Goal: Task Accomplishment & Management: Manage account settings

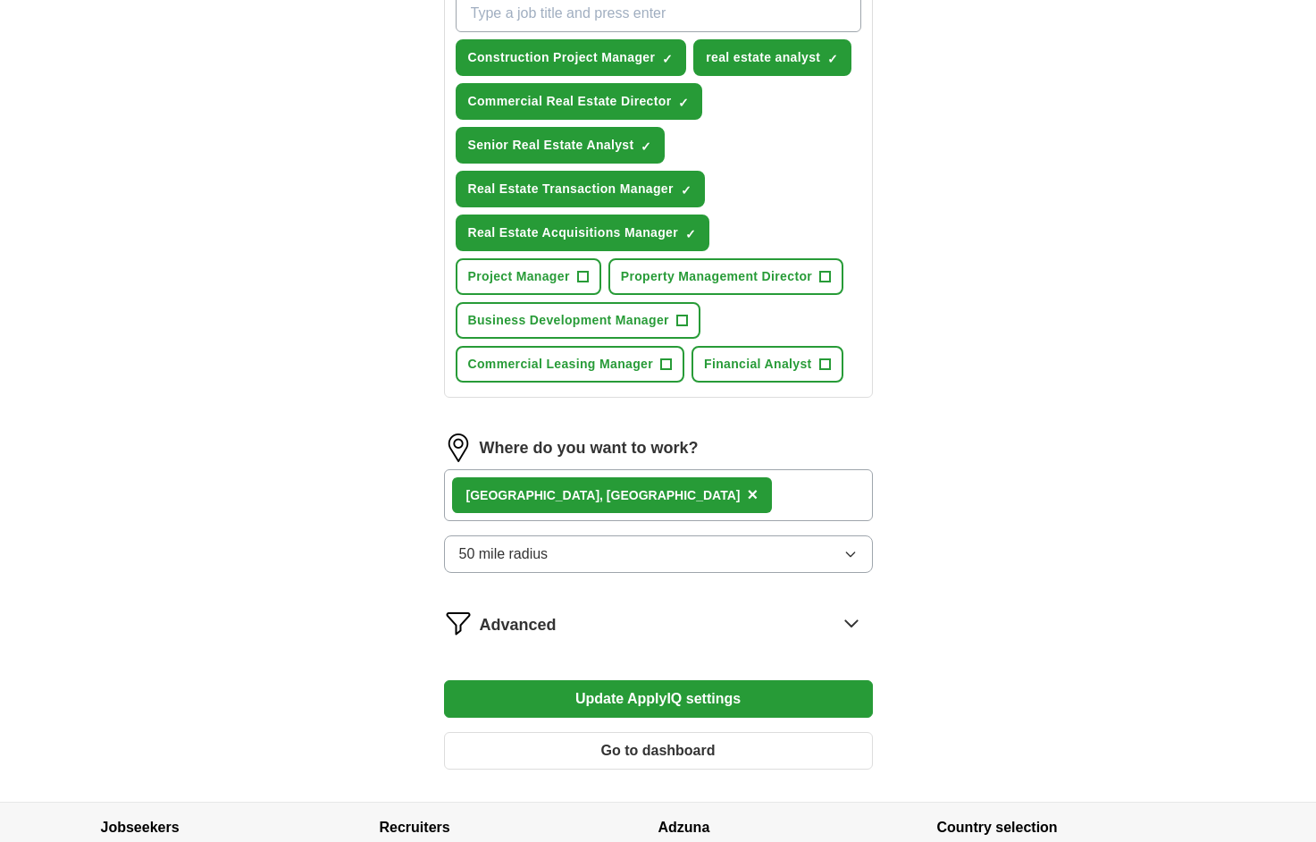
scroll to position [818, 0]
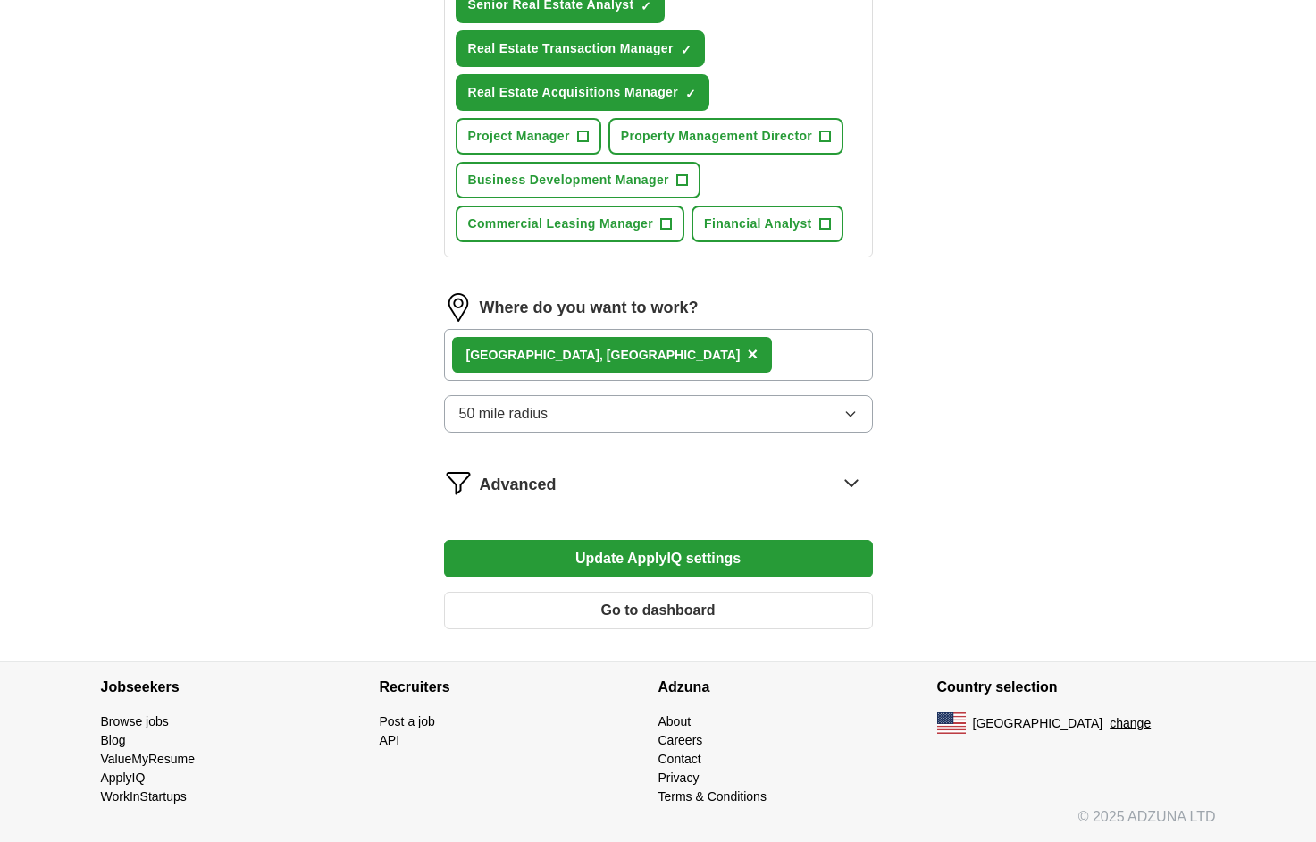
click at [575, 414] on button "50 mile radius" at bounding box center [658, 414] width 429 height 38
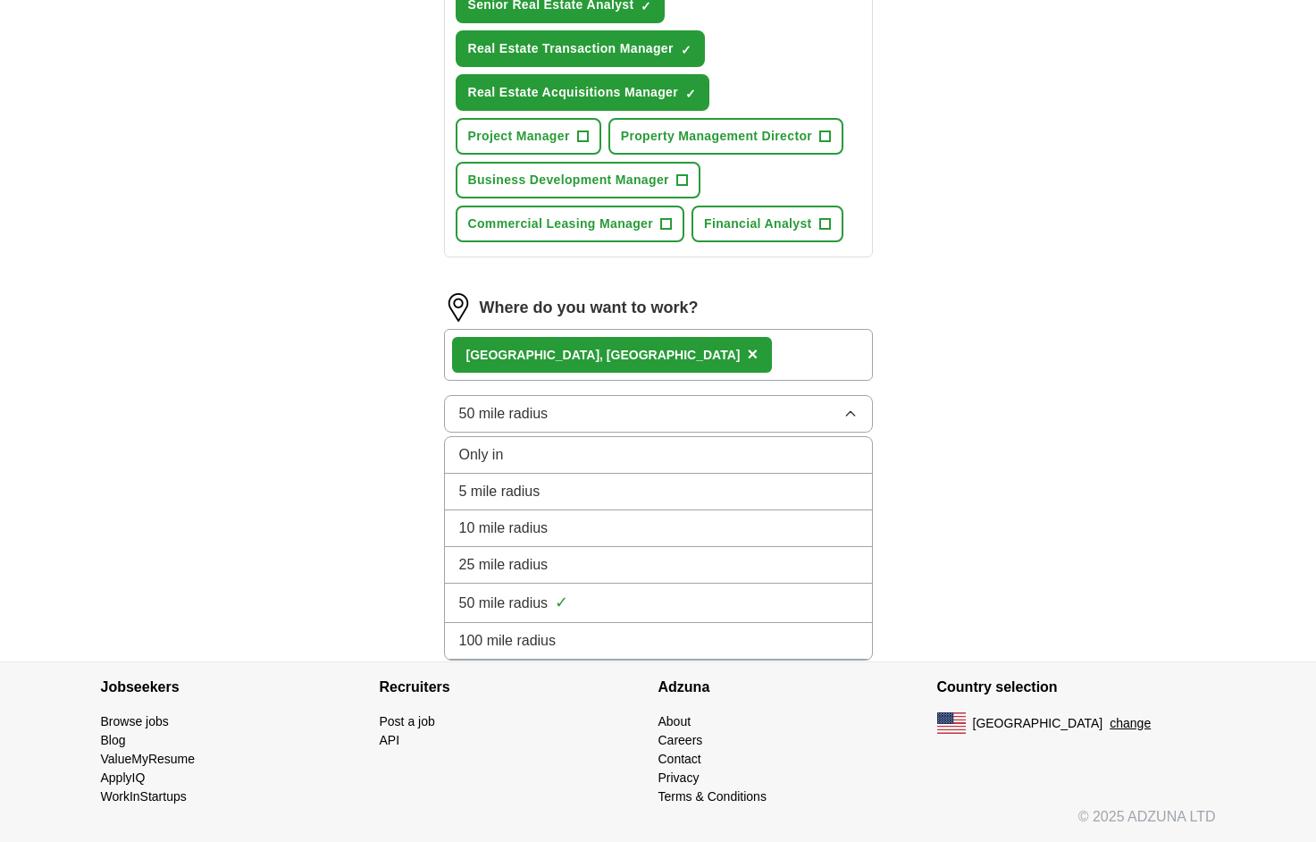
click at [574, 417] on button "50 mile radius" at bounding box center [658, 414] width 429 height 38
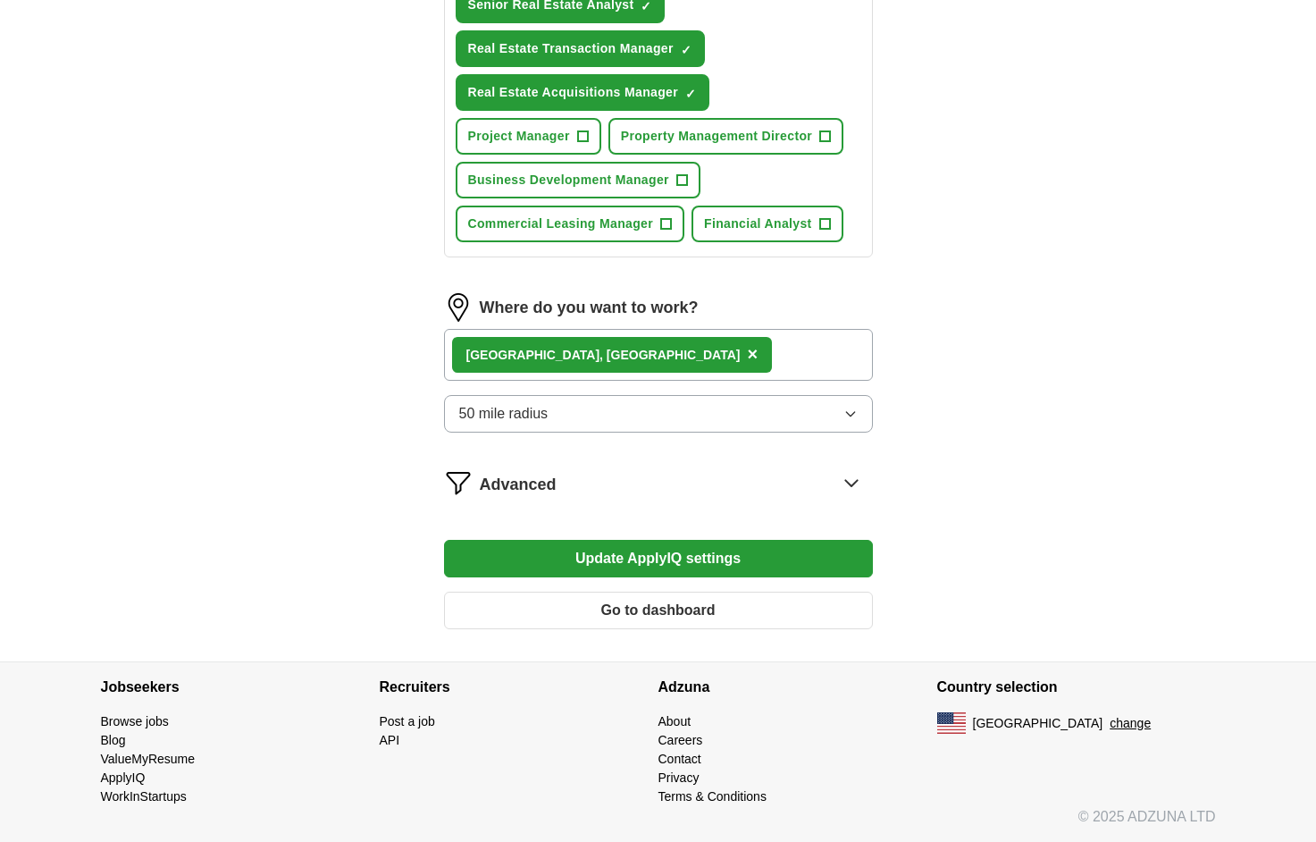
click at [555, 492] on span "Advanced" at bounding box center [518, 485] width 77 height 24
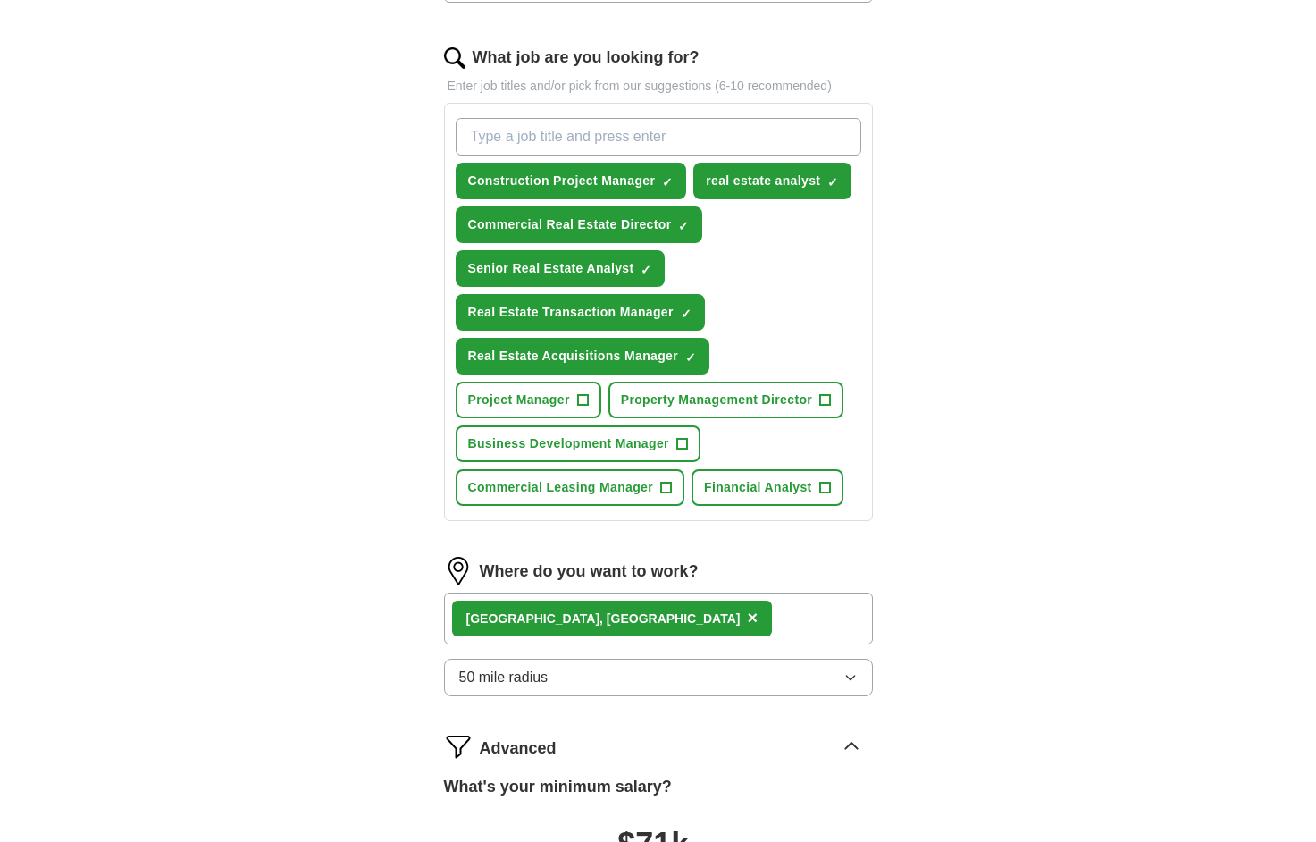
scroll to position [515, 0]
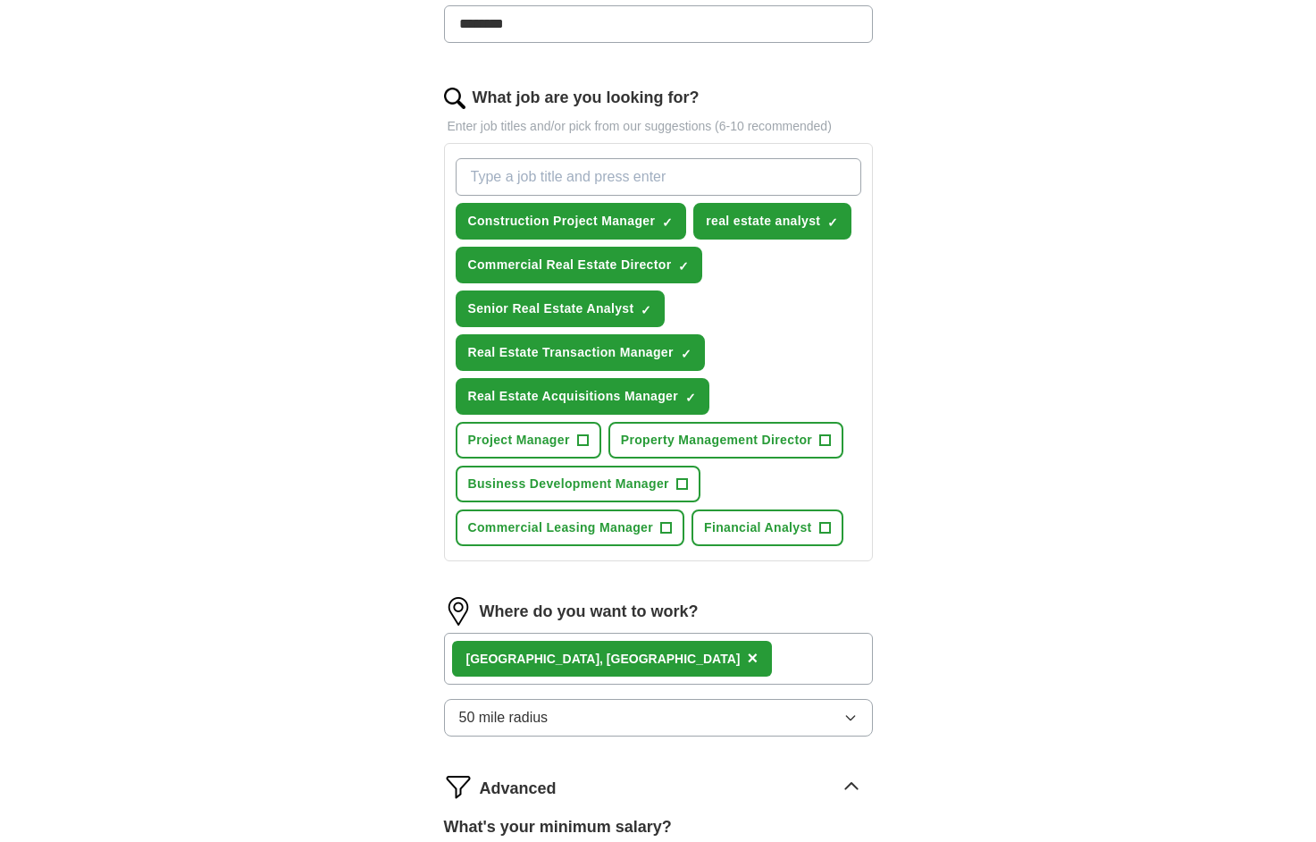
click at [585, 179] on input "What job are you looking for?" at bounding box center [659, 177] width 406 height 38
type input "Real Estate Analyst"
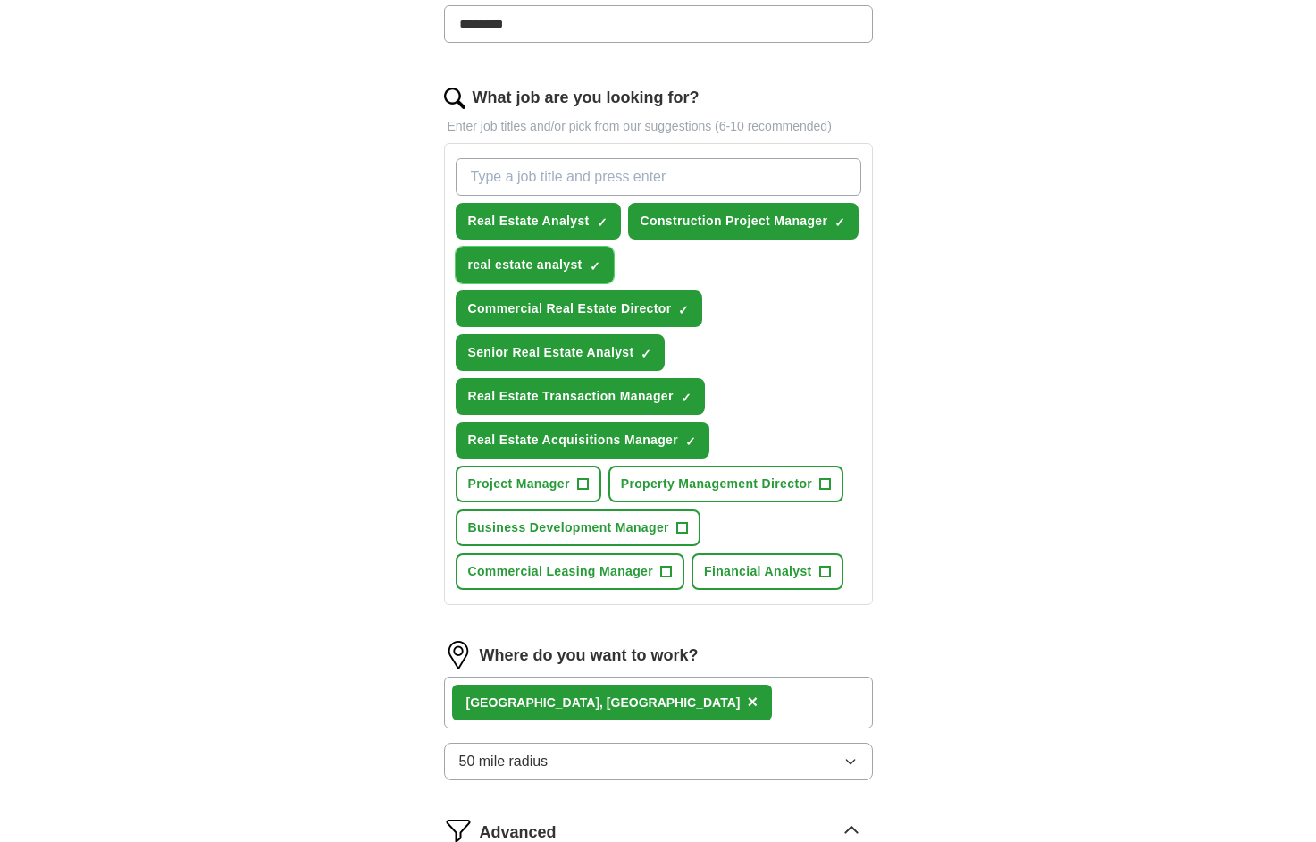
click at [0, 0] on span "×" at bounding box center [0, 0] width 0 height 0
click at [299, 330] on div "ApplyIQ Let ApplyIQ do the hard work of searching and applying for jobs. Just t…" at bounding box center [659, 362] width 1144 height 1644
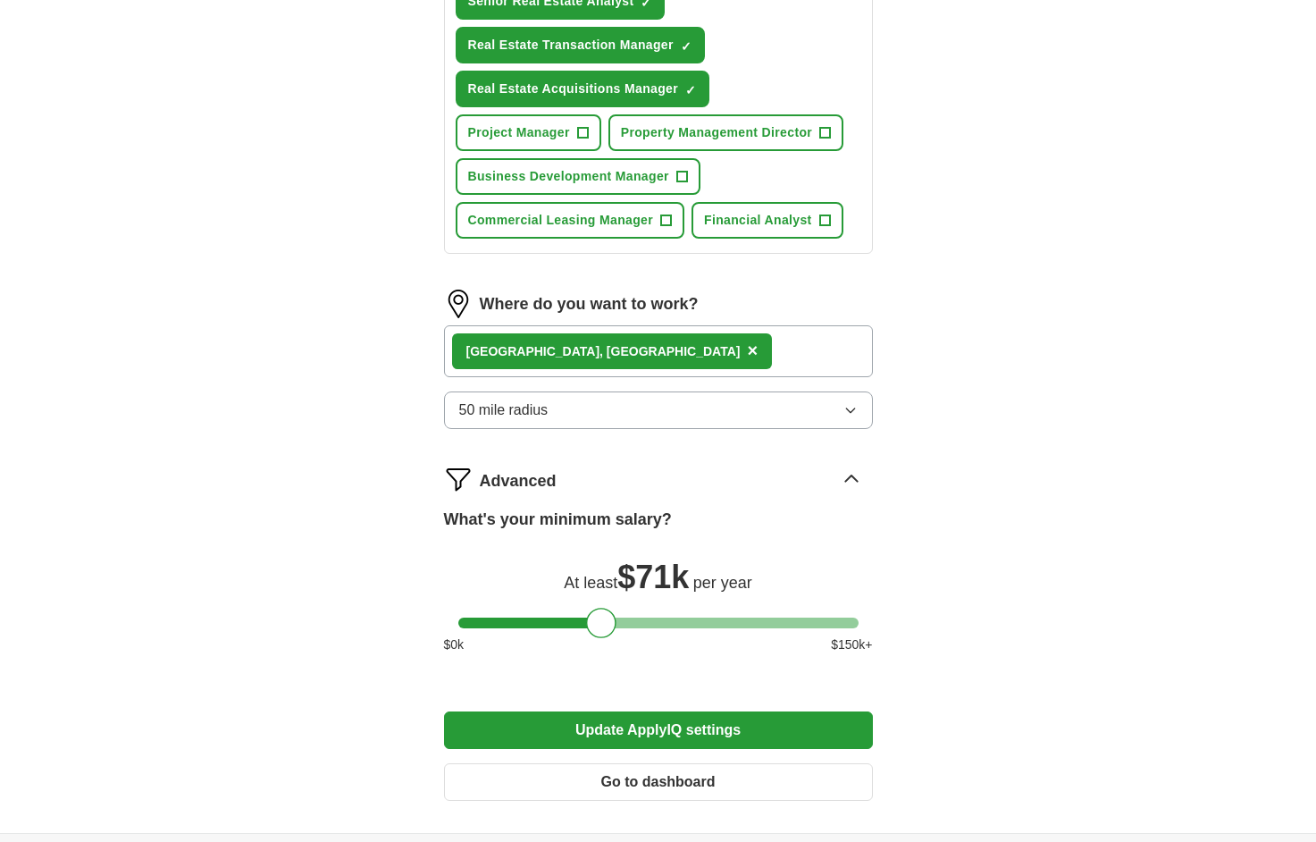
click at [657, 727] on button "Update ApplyIQ settings" at bounding box center [658, 730] width 429 height 38
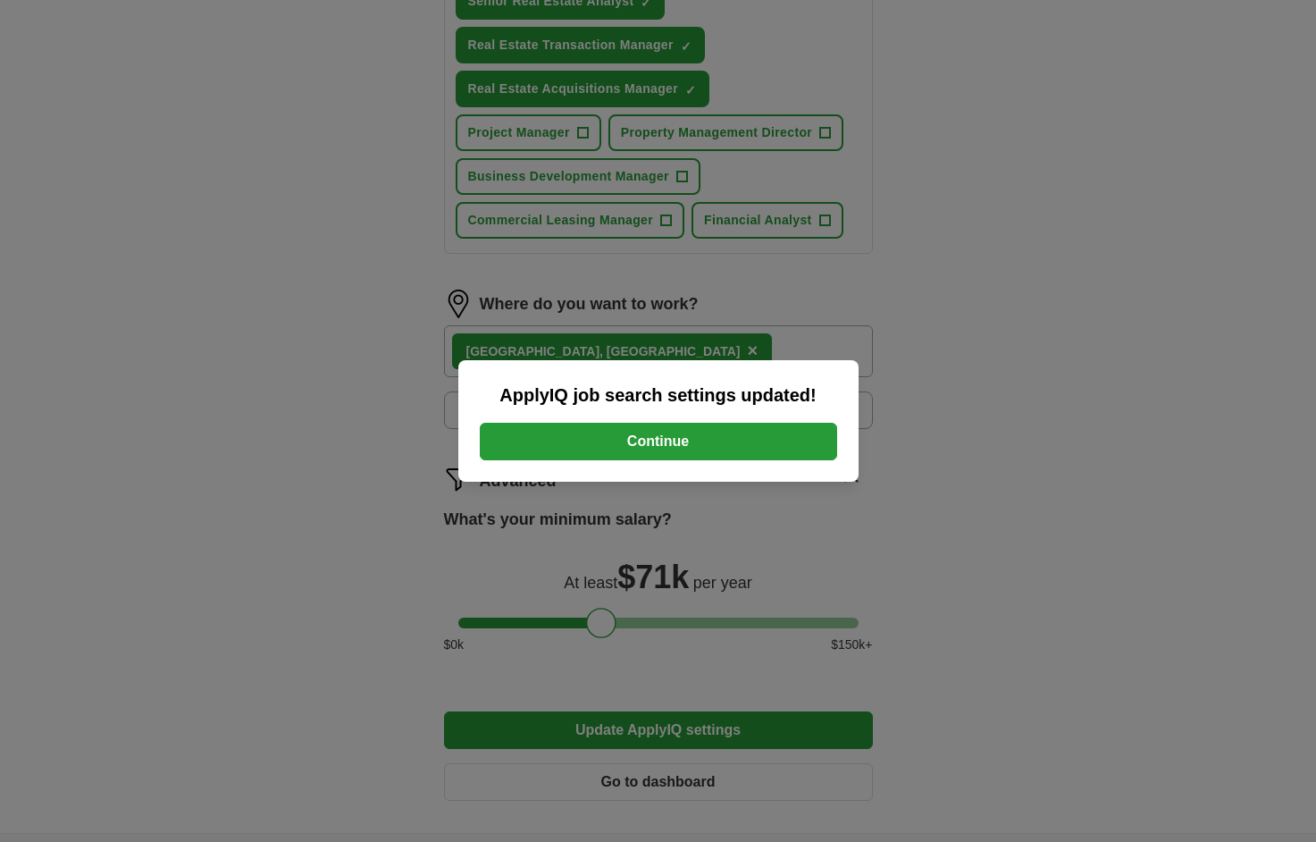
click at [578, 460] on div "ApplyIQ job search settings updated! Continue" at bounding box center [658, 421] width 400 height 122
click at [578, 440] on button "Continue" at bounding box center [658, 442] width 357 height 38
